Goal: Find specific page/section: Find specific page/section

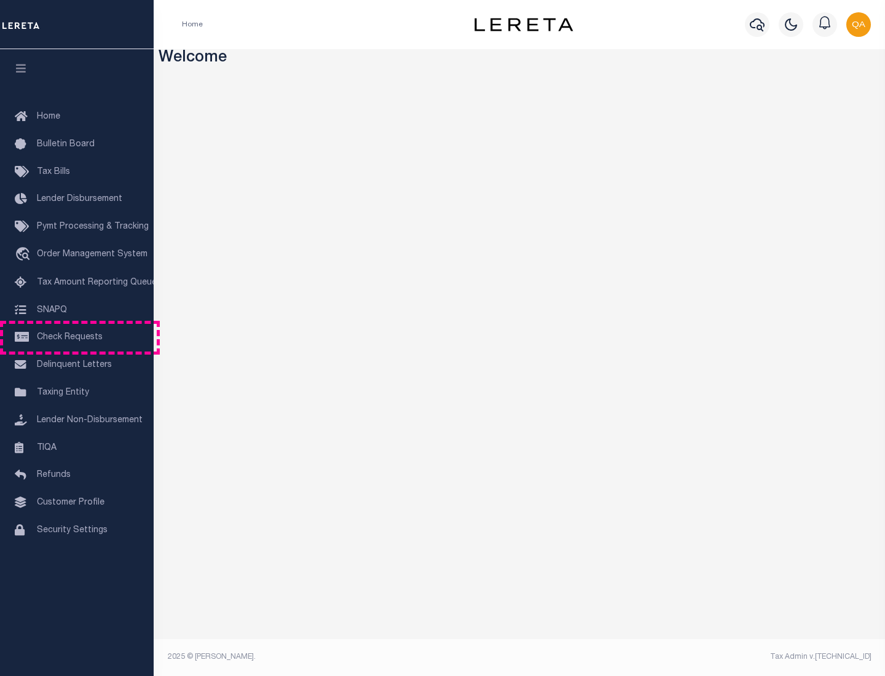
click at [77, 337] on span "Check Requests" at bounding box center [70, 337] width 66 height 9
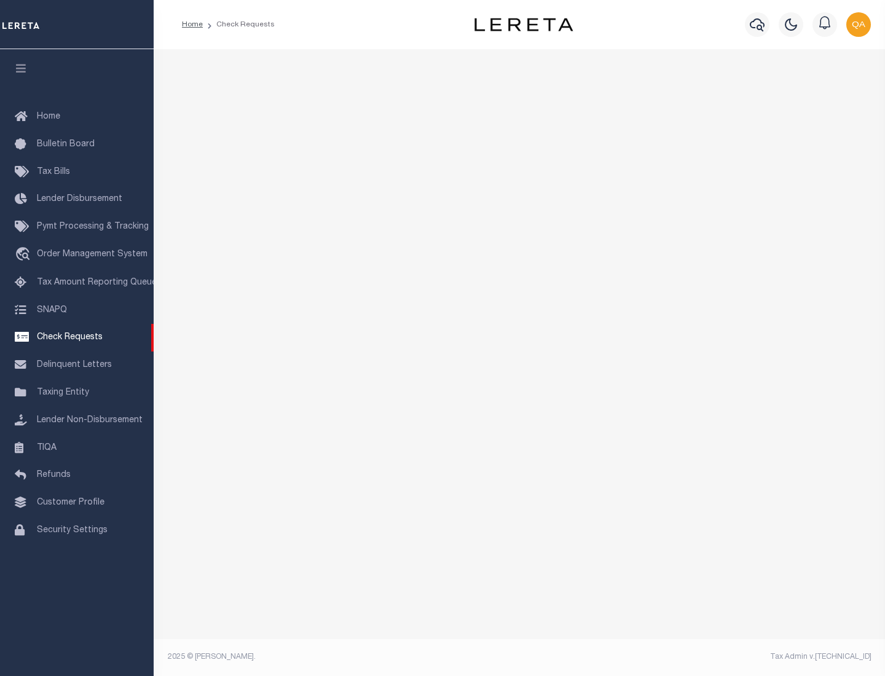
select select "50"
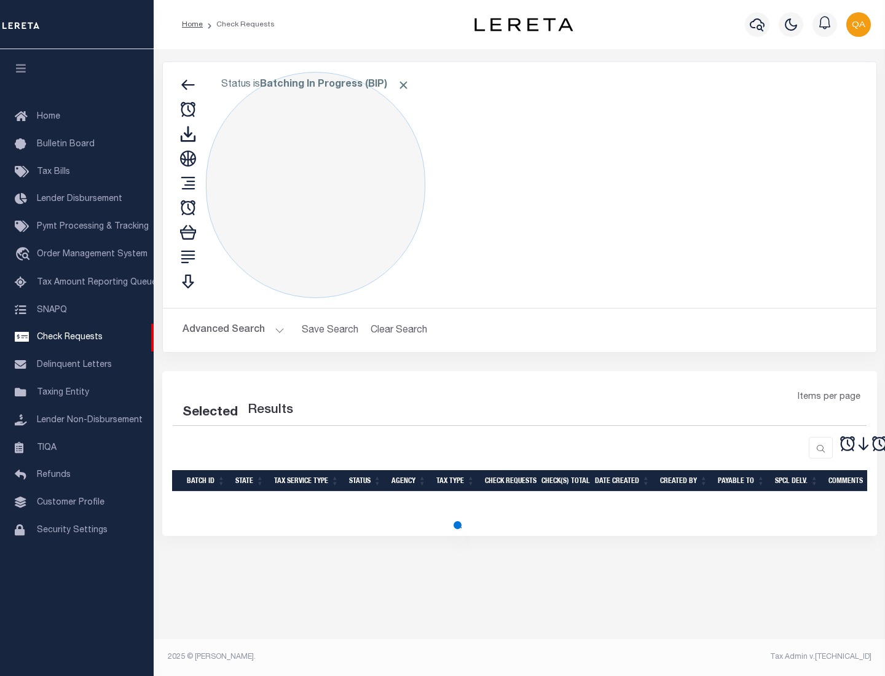
select select "50"
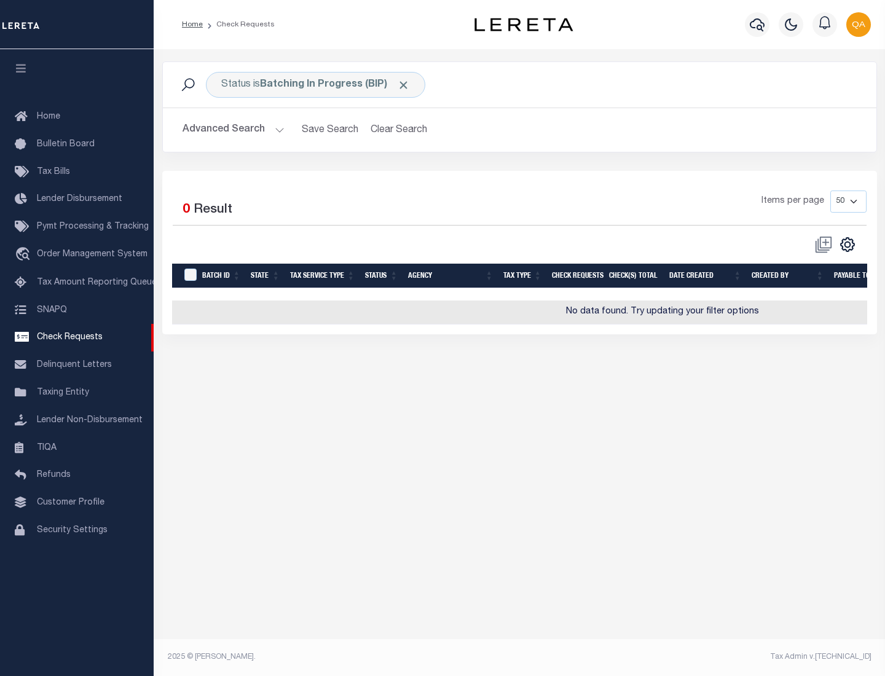
click at [404, 85] on span "Click to Remove" at bounding box center [403, 85] width 13 height 13
